Goal: Task Accomplishment & Management: Complete application form

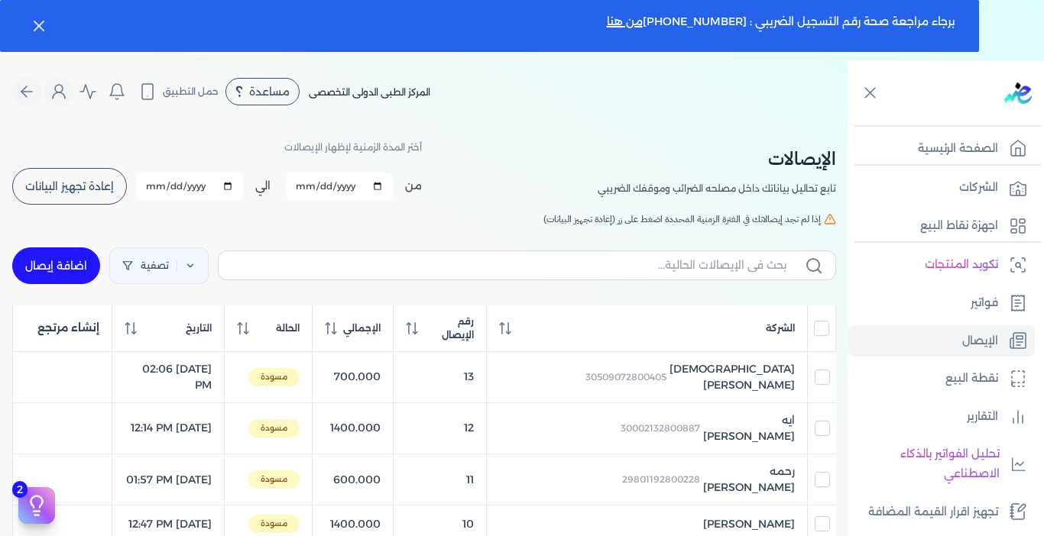
scroll to position [133, 0]
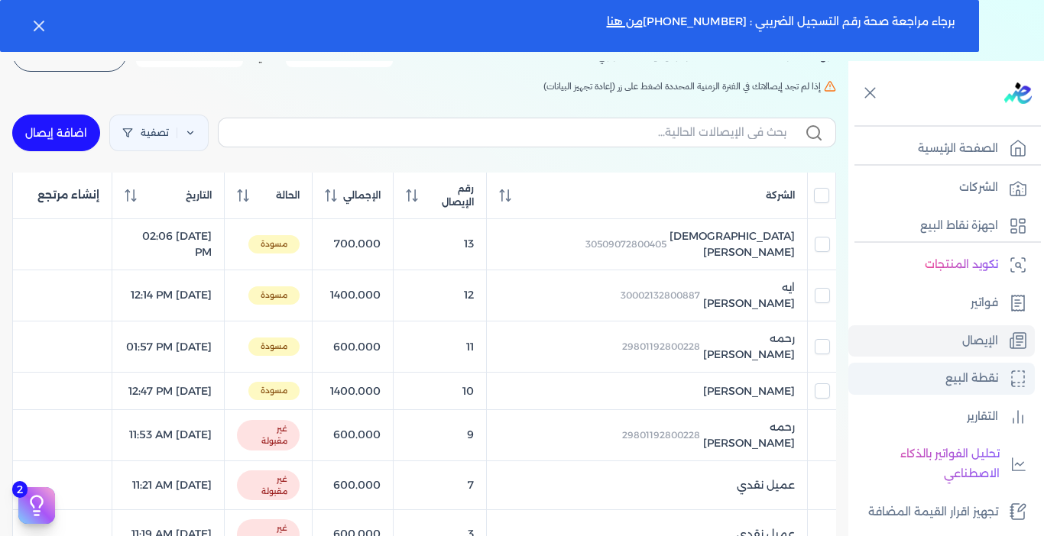
click at [982, 378] on p "نقطة البيع" at bounding box center [971, 379] width 53 height 20
select select "EGP"
select select "EGS"
select select "B"
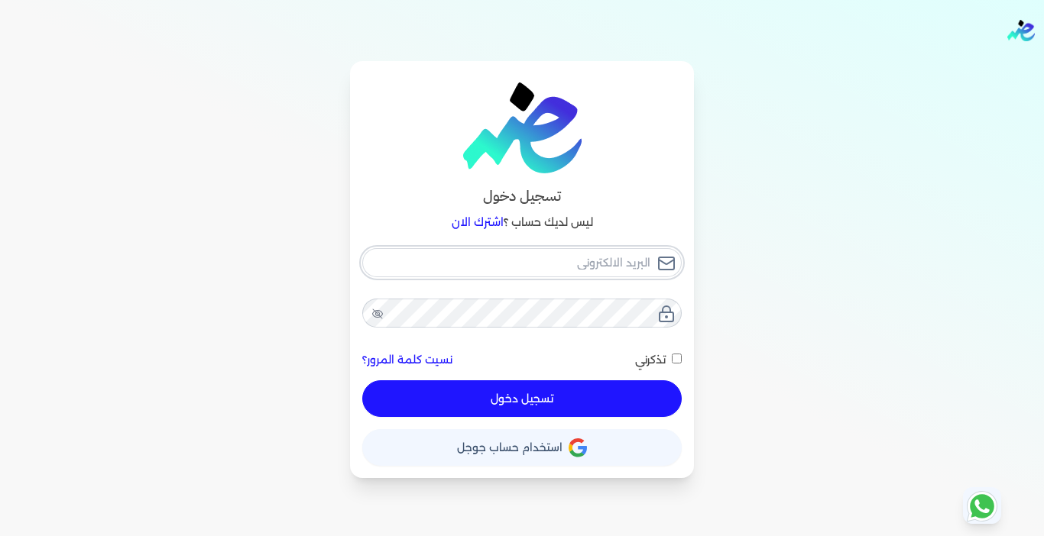
type input "[EMAIL_ADDRESS][DOMAIN_NAME]"
click at [529, 403] on button "تسجيل دخول" at bounding box center [521, 398] width 319 height 37
checkbox input "false"
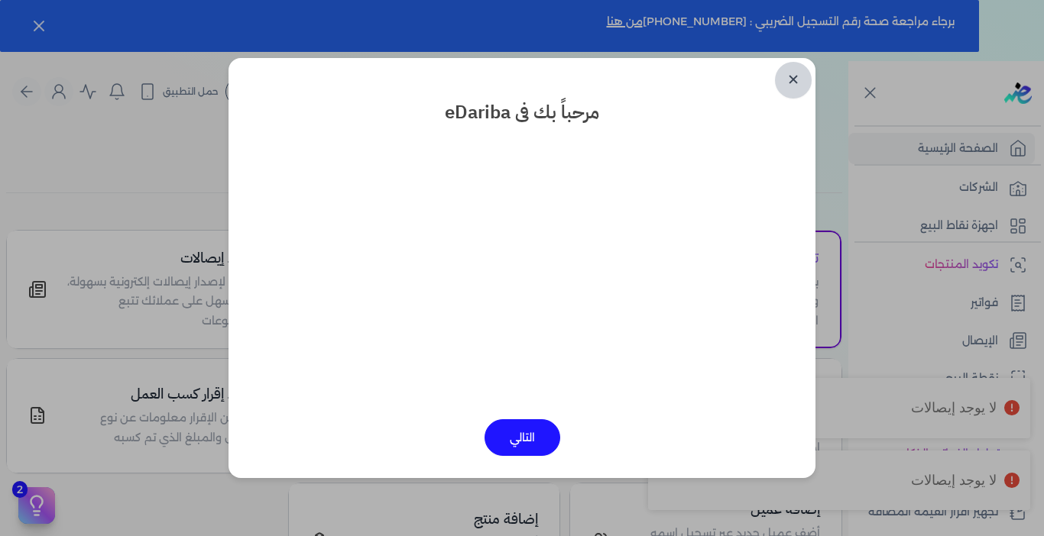
click at [791, 77] on link "✕" at bounding box center [793, 80] width 37 height 37
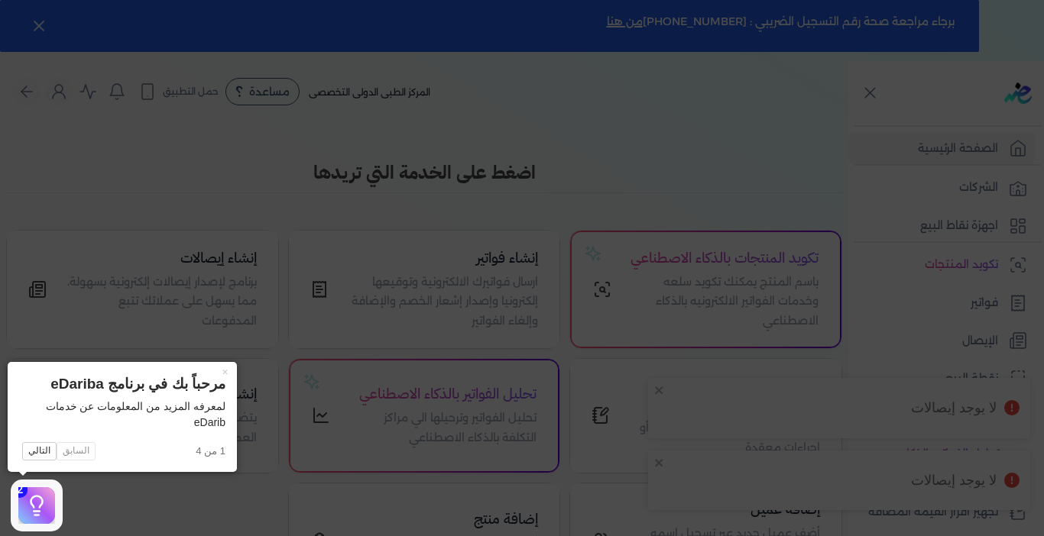
click at [659, 160] on icon at bounding box center [522, 268] width 1044 height 536
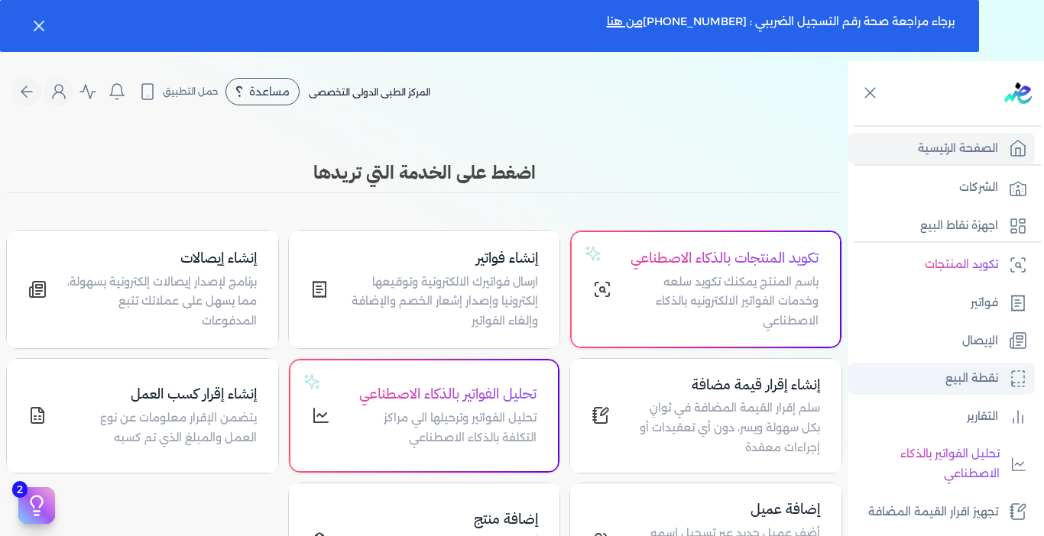
click at [964, 381] on p "نقطة البيع" at bounding box center [971, 379] width 53 height 20
select select "EGP"
select select "EGS"
select select "B"
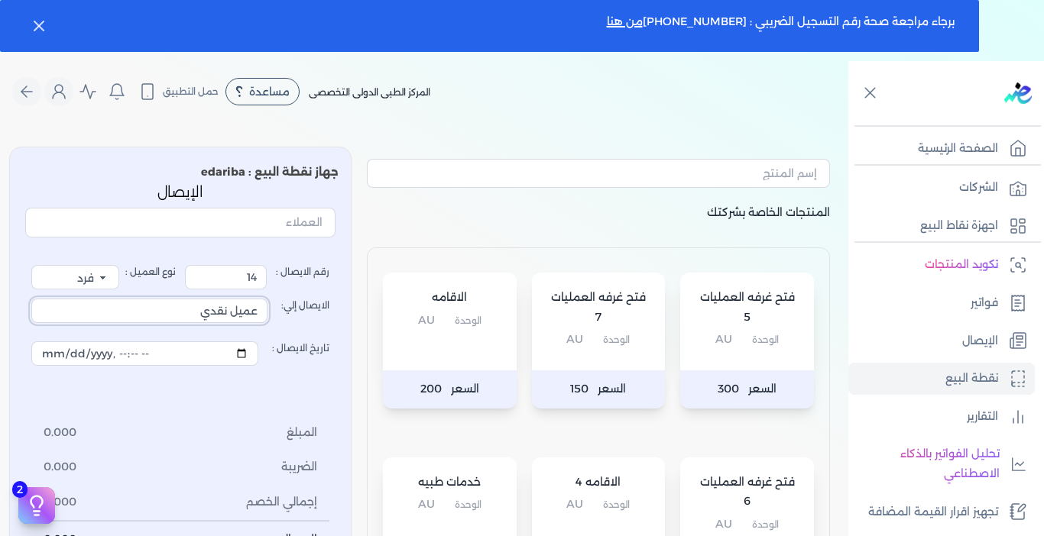
click at [200, 315] on input "عميل نقدي" at bounding box center [149, 311] width 236 height 24
click at [894, 144] on link "الصفحة الرئيسية" at bounding box center [941, 149] width 186 height 32
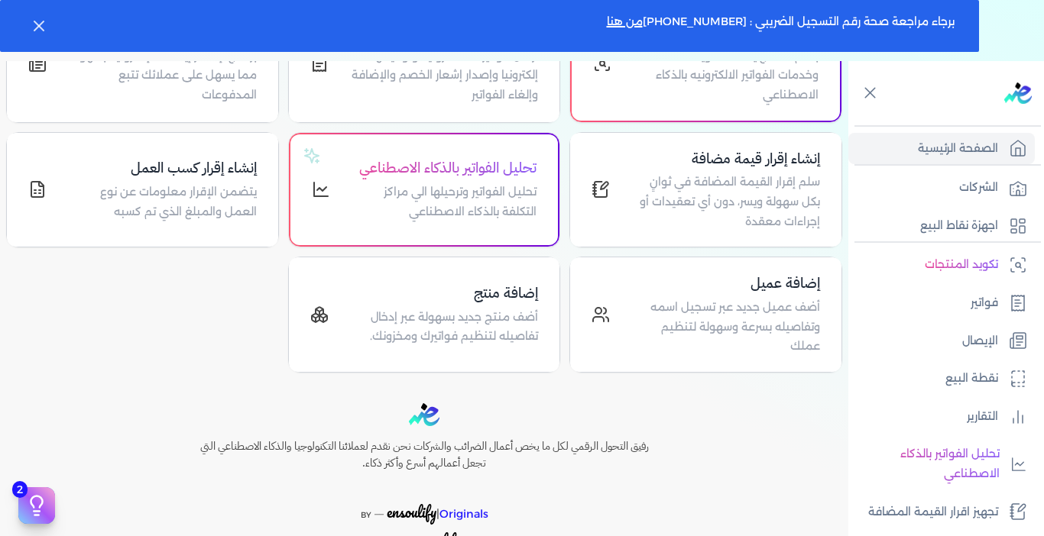
scroll to position [256, 0]
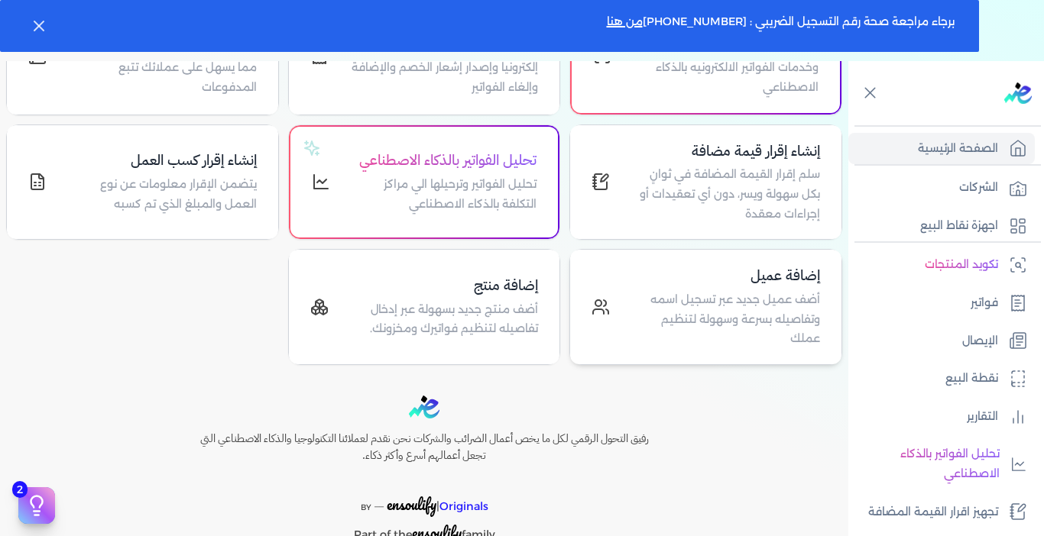
click at [678, 307] on p "أضف عميل جديد عبر تسجيل اسمه وتفاصيله بسرعة وسهولة لتنظيم عملك" at bounding box center [724, 319] width 192 height 59
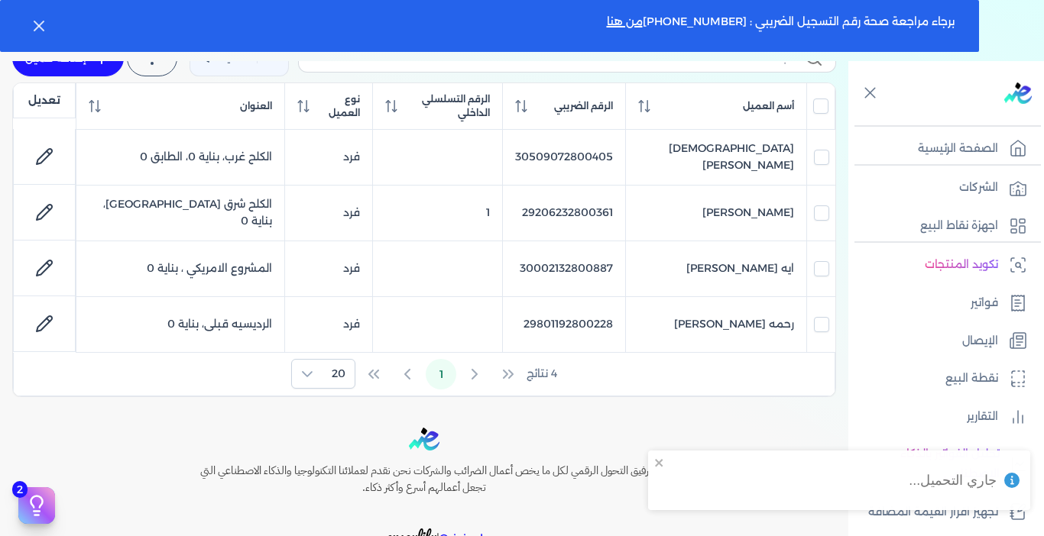
scroll to position [219, 0]
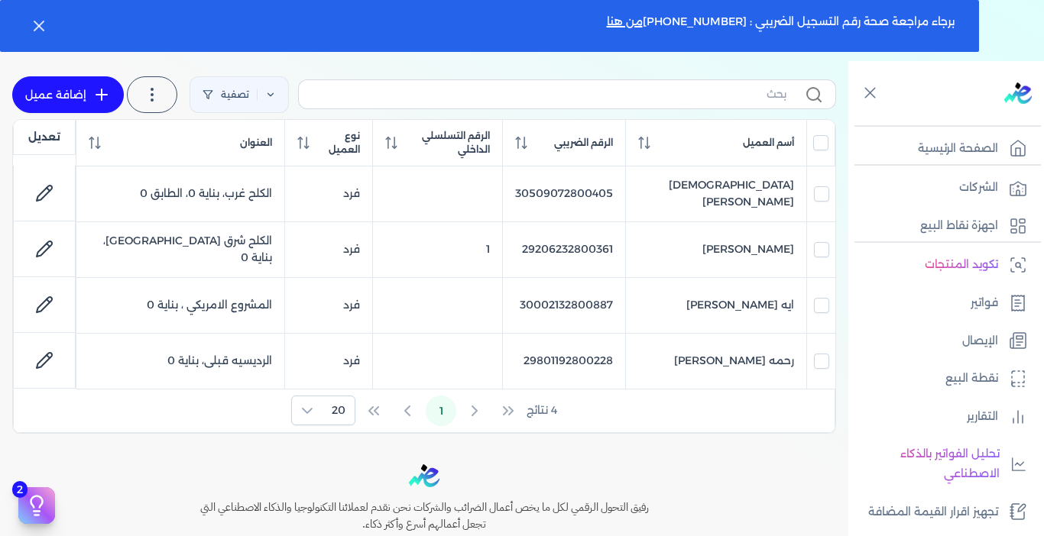
click at [84, 100] on link "إضافة عميل" at bounding box center [68, 94] width 112 height 37
select select "B"
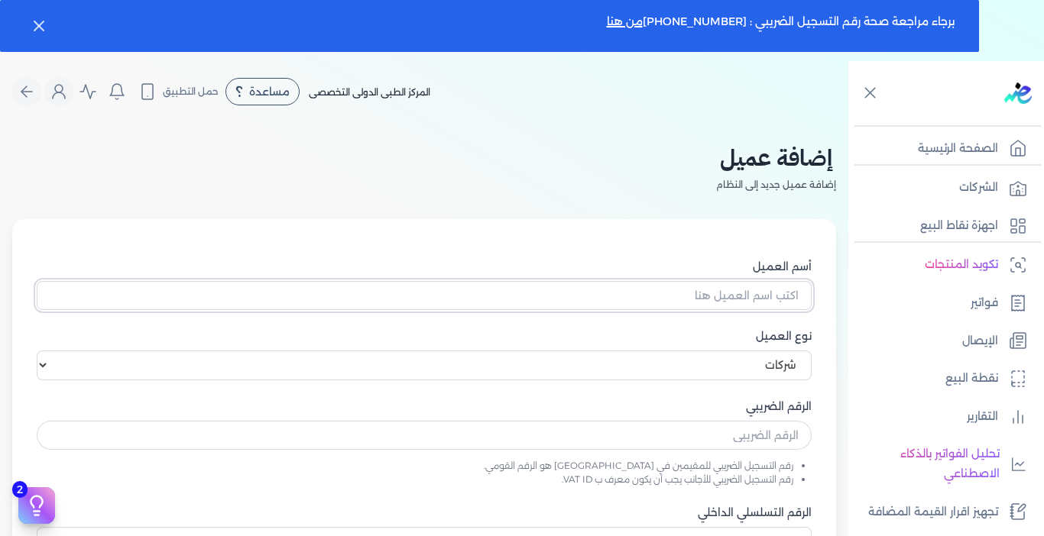
click at [584, 293] on input "أسم العميل" at bounding box center [424, 295] width 775 height 29
type input "h"
type input "اسماء [PERSON_NAME]"
